Goal: Task Accomplishment & Management: Complete application form

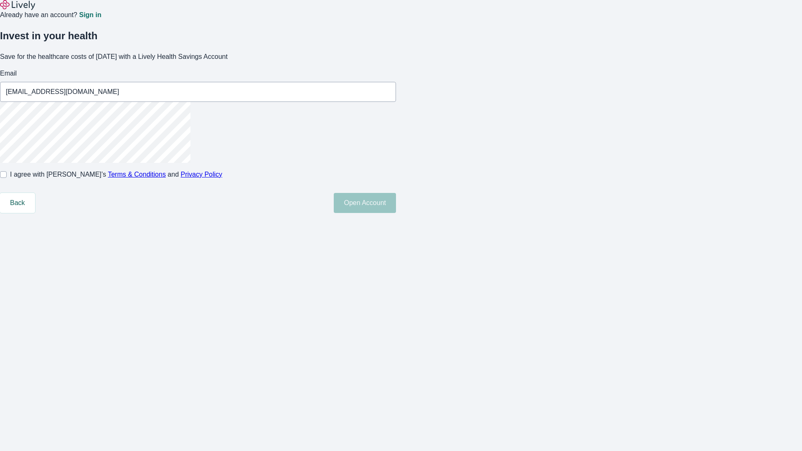
click at [7, 178] on input "I agree with Lively’s Terms & Conditions and Privacy Policy" at bounding box center [3, 174] width 7 height 7
checkbox input "true"
click at [396, 213] on button "Open Account" at bounding box center [365, 203] width 62 height 20
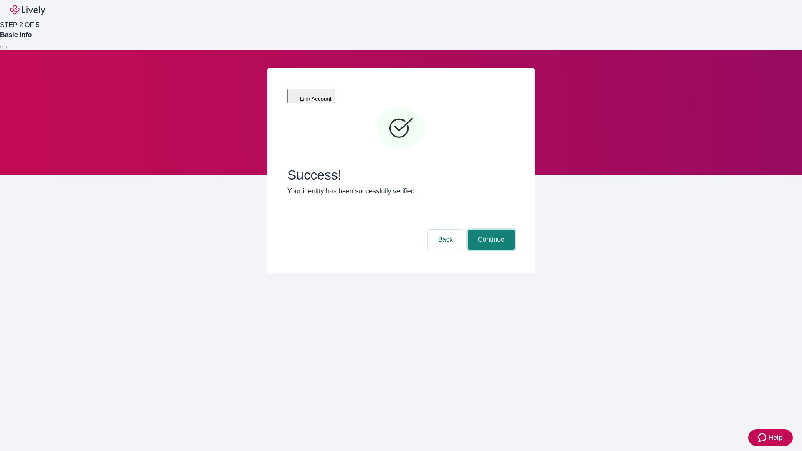
click at [490, 230] on button "Continue" at bounding box center [491, 240] width 47 height 20
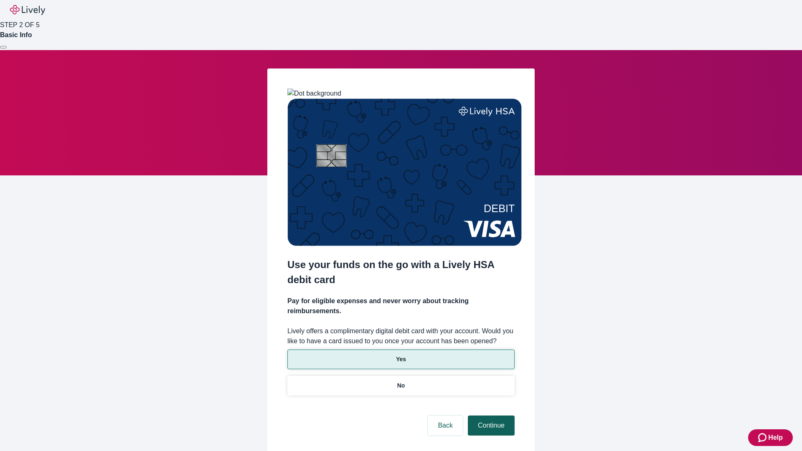
click at [400, 355] on p "Yes" at bounding box center [401, 359] width 10 height 9
click at [490, 415] on button "Continue" at bounding box center [491, 425] width 47 height 20
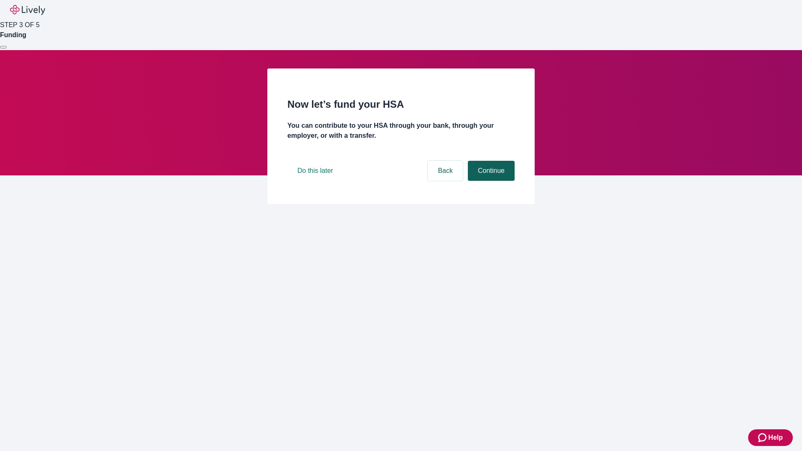
click at [490, 181] on button "Continue" at bounding box center [491, 171] width 47 height 20
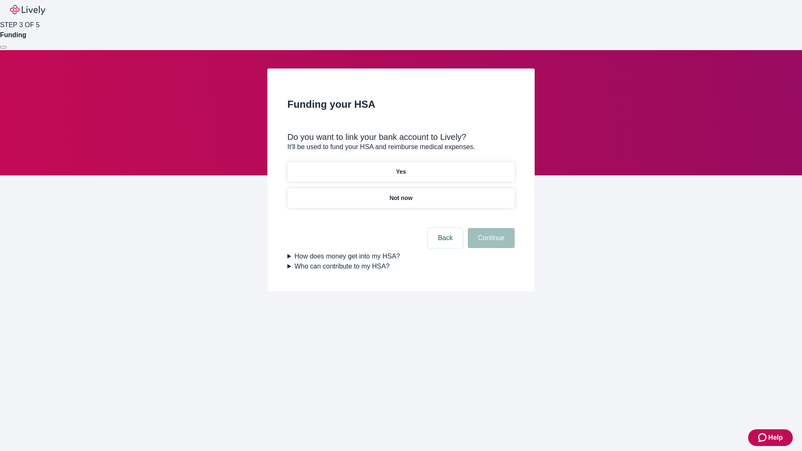
click at [400, 167] on p "Yes" at bounding box center [401, 171] width 10 height 9
click at [490, 228] on button "Continue" at bounding box center [491, 238] width 47 height 20
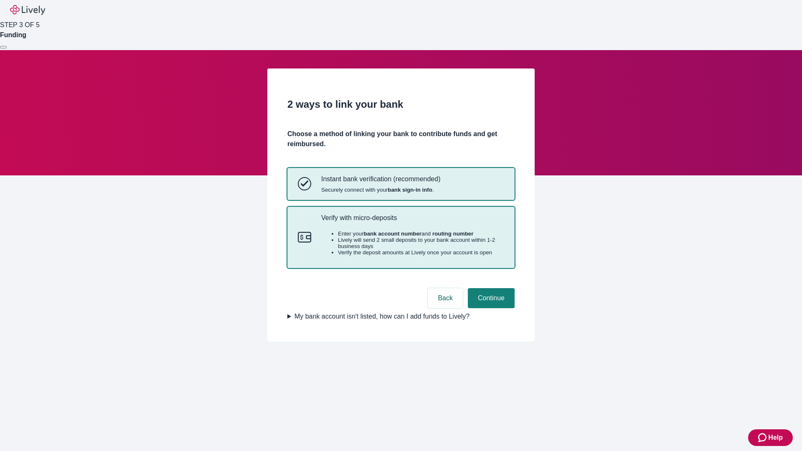
click at [412, 222] on p "Verify with micro-deposits" at bounding box center [412, 218] width 183 height 8
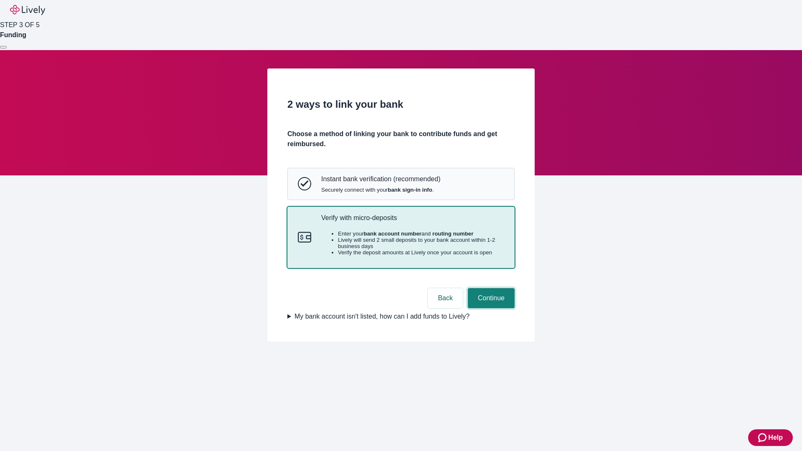
click at [490, 308] on button "Continue" at bounding box center [491, 298] width 47 height 20
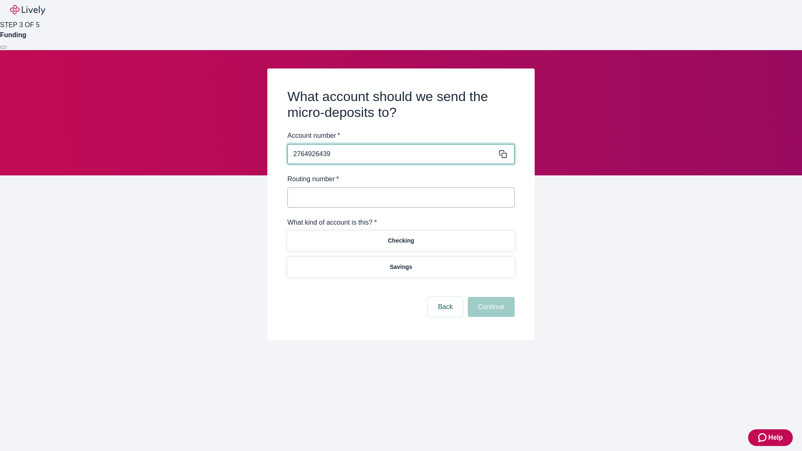
type input "2764926439"
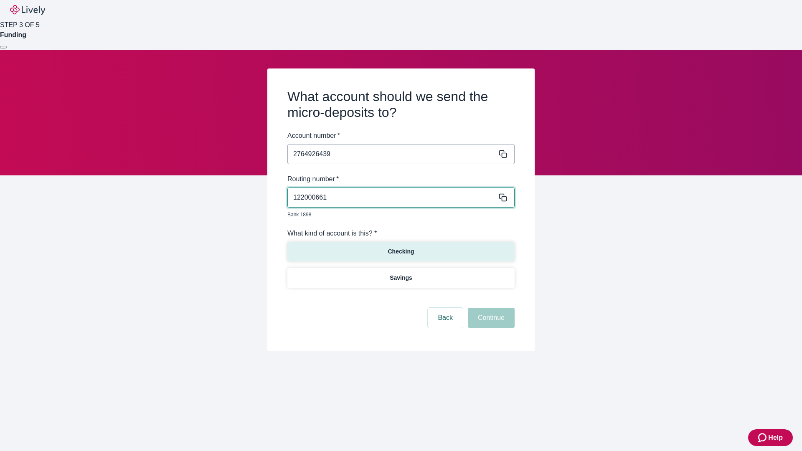
type input "122000661"
click at [400, 247] on p "Checking" at bounding box center [401, 251] width 26 height 9
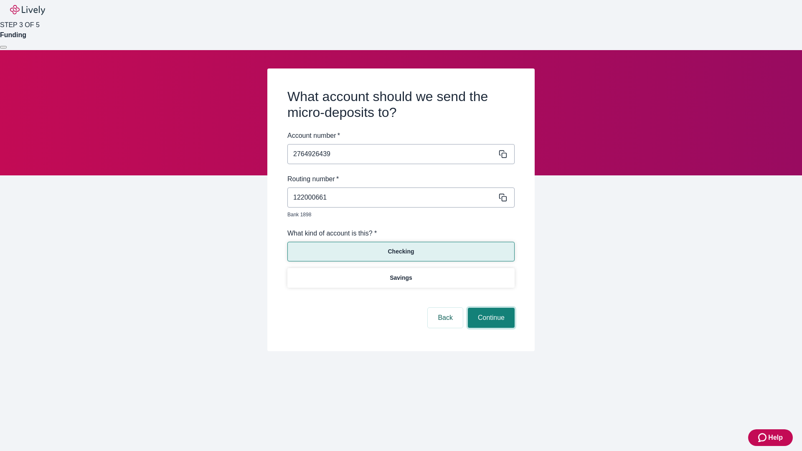
click at [490, 308] on button "Continue" at bounding box center [491, 318] width 47 height 20
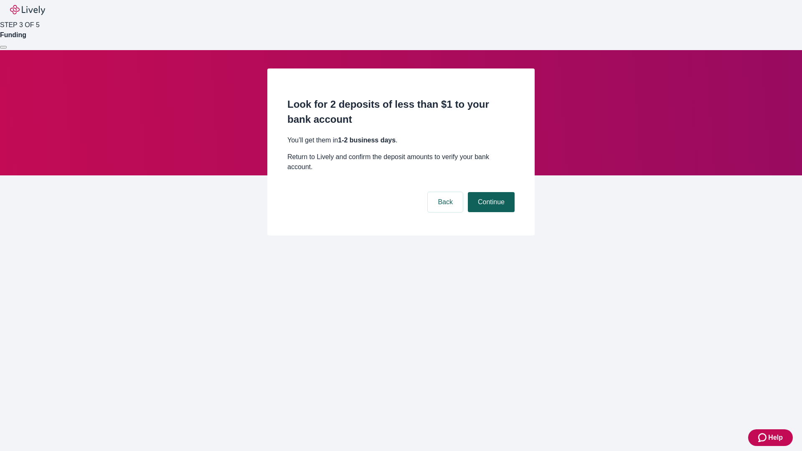
click at [490, 192] on button "Continue" at bounding box center [491, 202] width 47 height 20
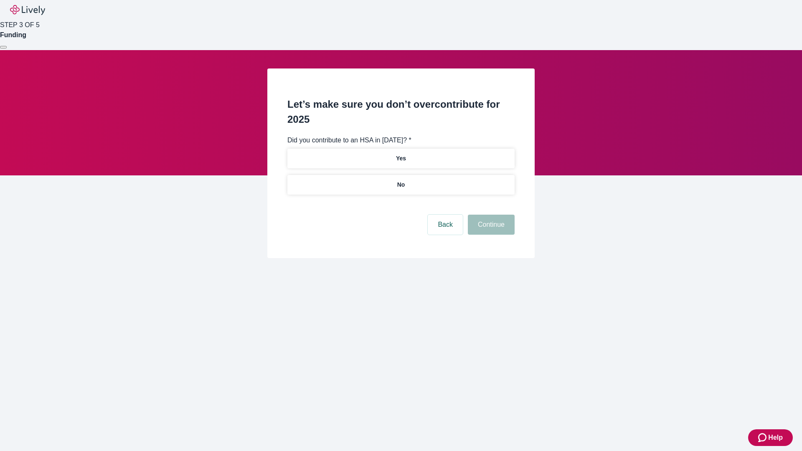
click at [400, 180] on p "No" at bounding box center [401, 184] width 8 height 9
click at [490, 215] on button "Continue" at bounding box center [491, 225] width 47 height 20
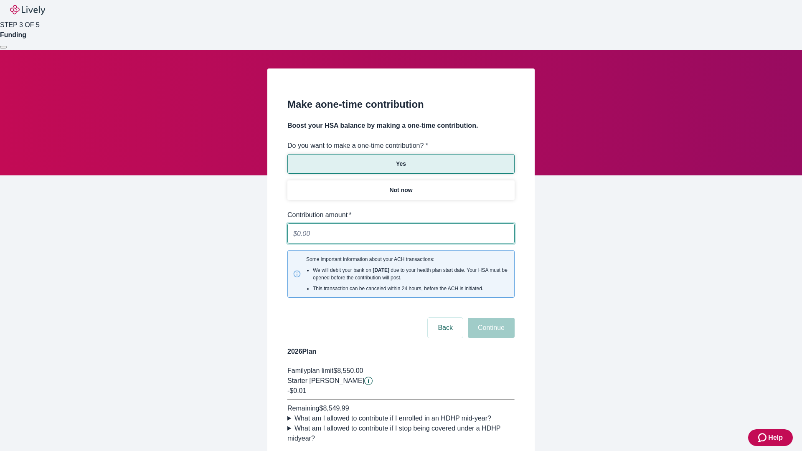
type input "0.01"
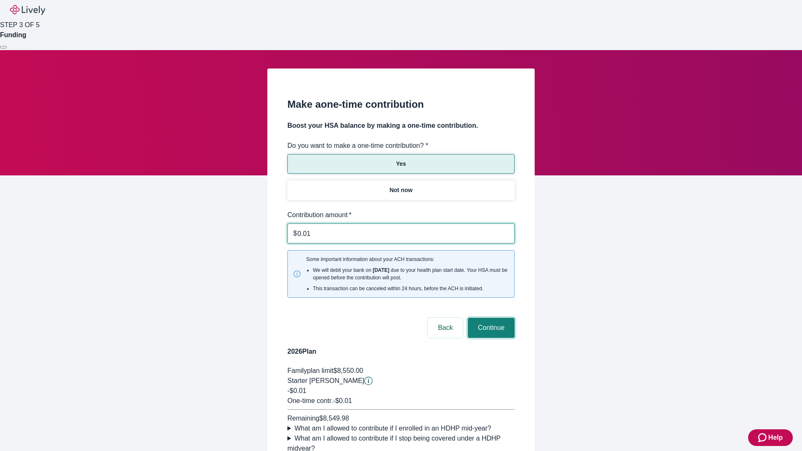
click at [490, 318] on button "Continue" at bounding box center [491, 328] width 47 height 20
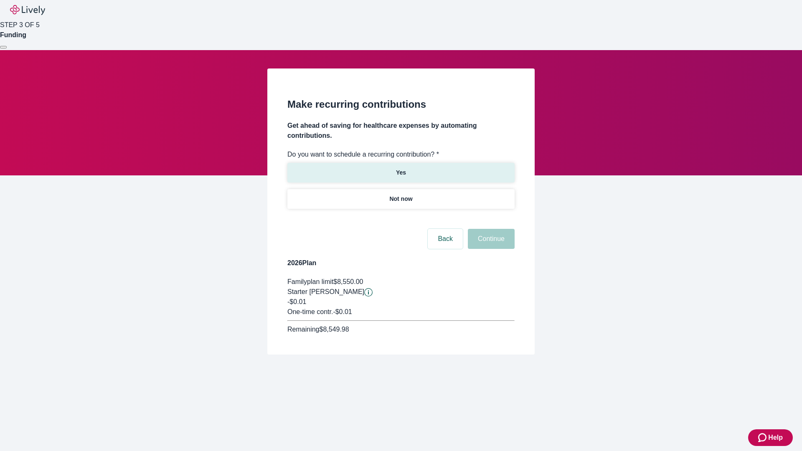
click at [400, 168] on p "Yes" at bounding box center [401, 172] width 10 height 9
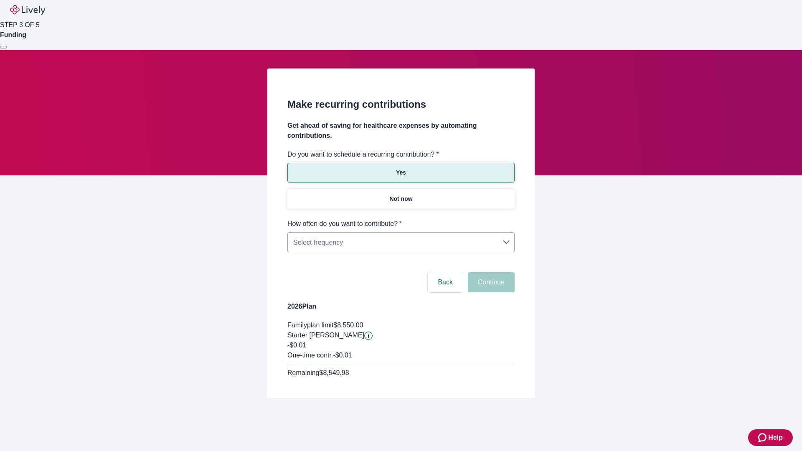
click at [400, 219] on body "Help STEP 3 OF 5 Funding Make recurring contributions Get ahead of saving for h…" at bounding box center [401, 219] width 802 height 438
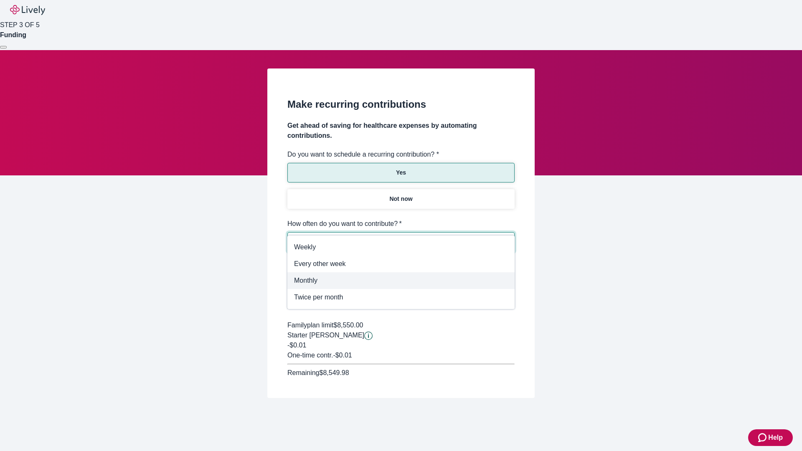
click at [401, 281] on span "Monthly" at bounding box center [401, 281] width 214 height 10
type input "Monthly"
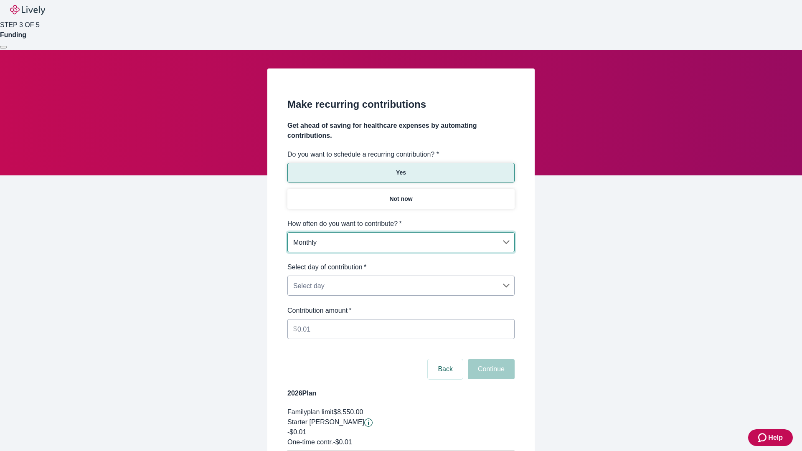
click at [400, 262] on body "Help STEP 3 OF 5 Funding Make recurring contributions Get ahead of saving for h…" at bounding box center [401, 262] width 802 height 525
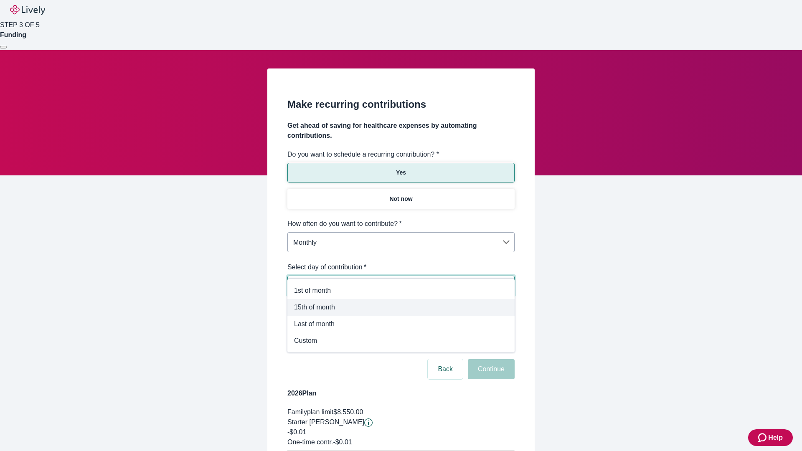
click at [401, 307] on span "15th of month" at bounding box center [401, 307] width 214 height 10
type input "Monthly15th"
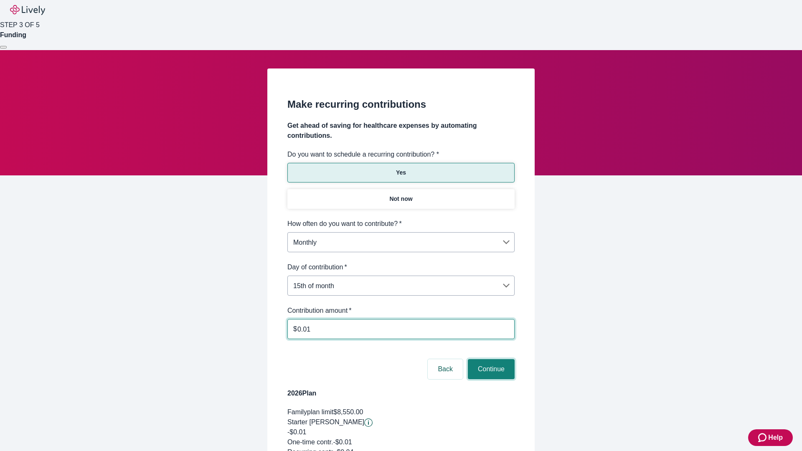
click at [490, 359] on button "Continue" at bounding box center [491, 369] width 47 height 20
